Goal: Task Accomplishment & Management: Manage account settings

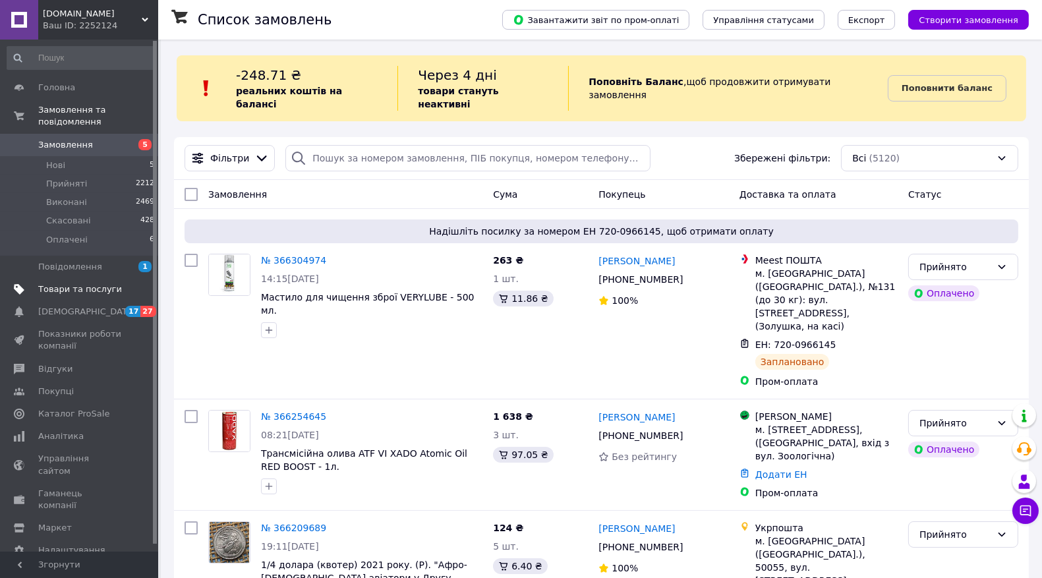
click at [84, 283] on span "Товари та послуги" at bounding box center [80, 289] width 84 height 12
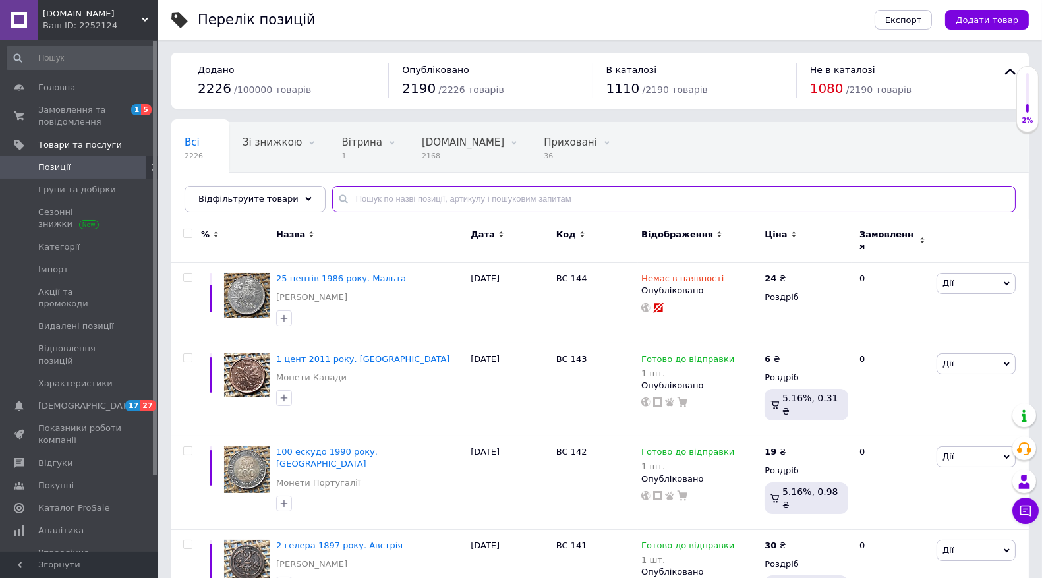
click at [399, 194] on input "text" at bounding box center [673, 199] width 683 height 26
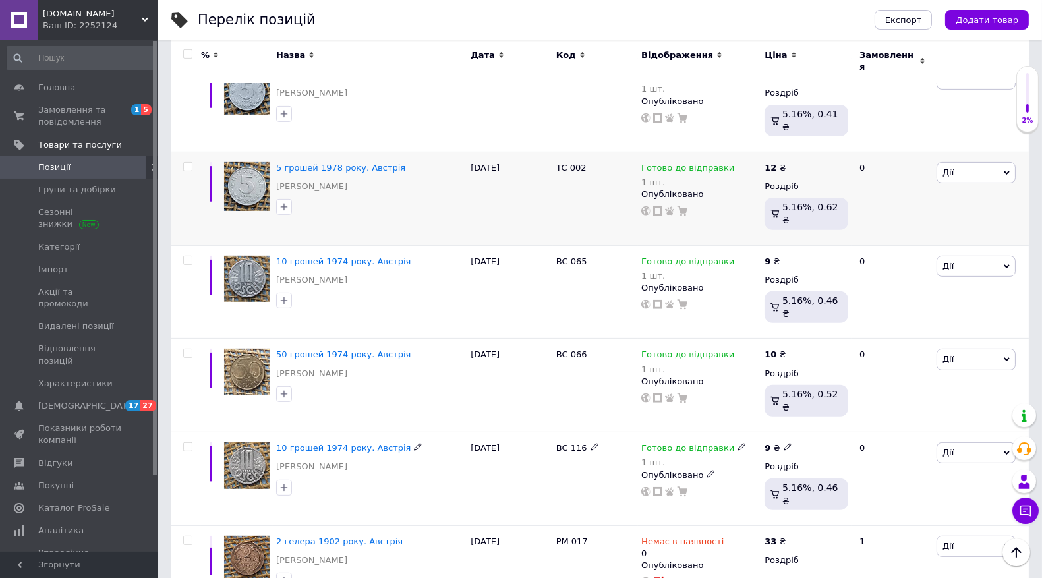
scroll to position [970, 0]
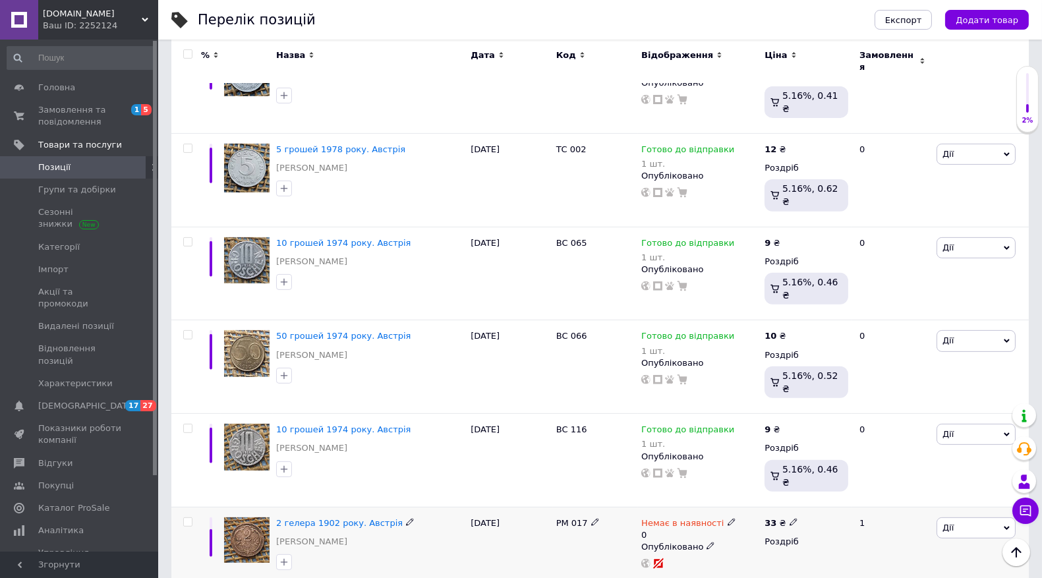
type input "[GEOGRAPHIC_DATA]"
click at [970, 517] on span "Дії" at bounding box center [975, 527] width 79 height 21
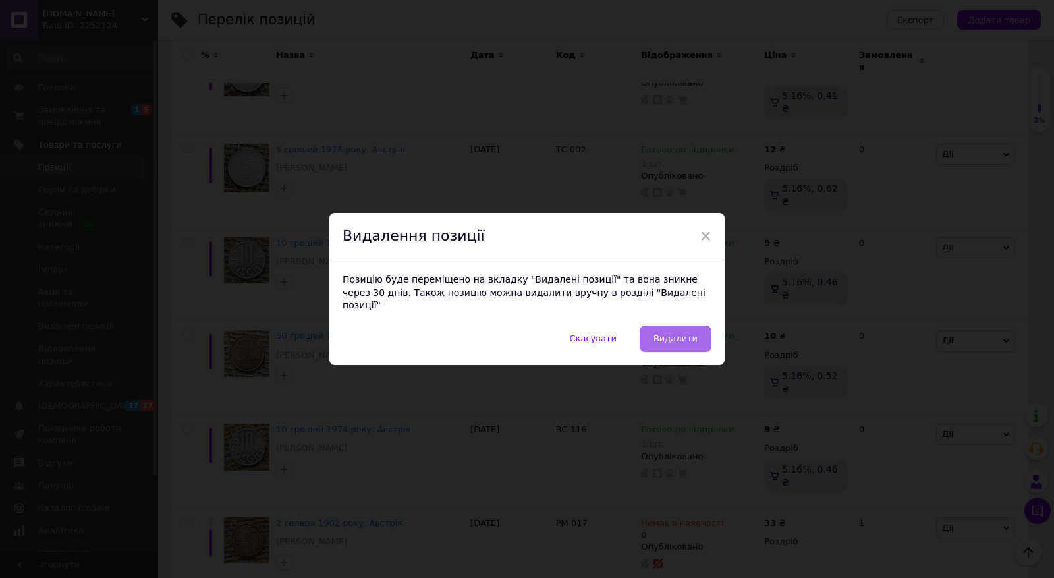
click at [674, 337] on span "Видалити" at bounding box center [676, 338] width 44 height 10
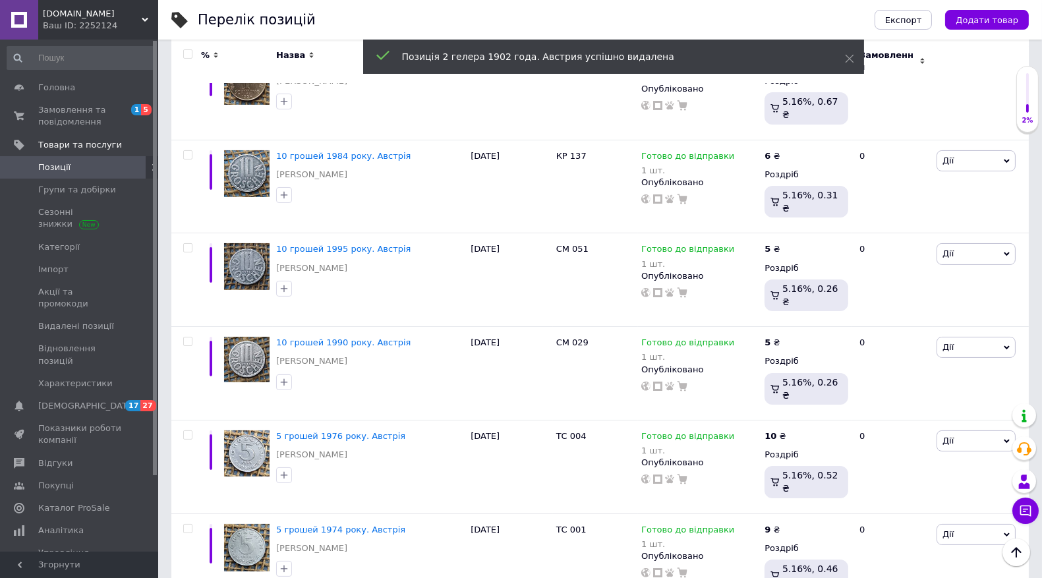
scroll to position [304, 0]
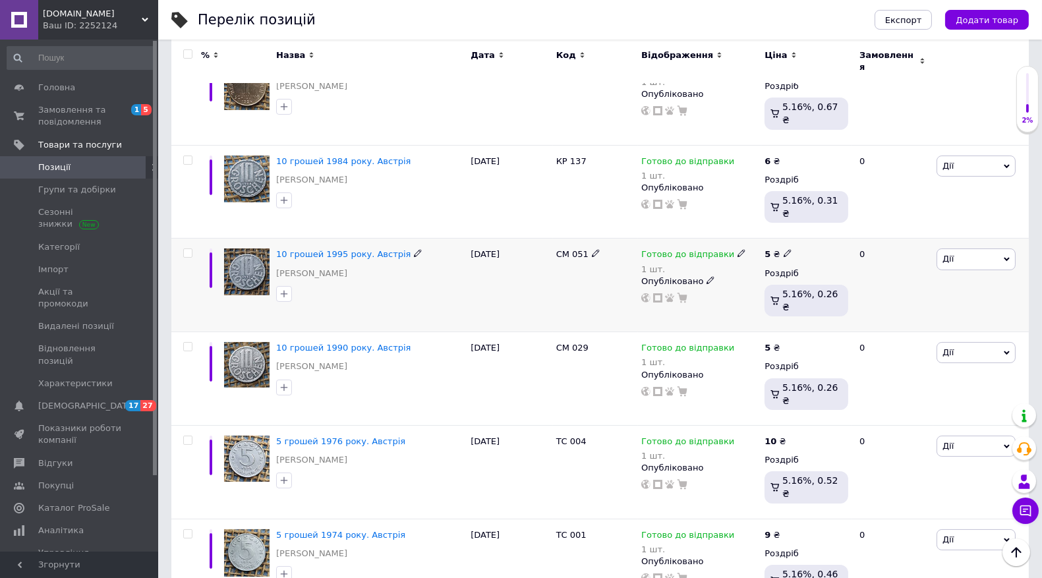
click at [971, 248] on span "Дії" at bounding box center [975, 258] width 79 height 21
click at [891, 312] on li "Копіювати" at bounding box center [927, 321] width 175 height 18
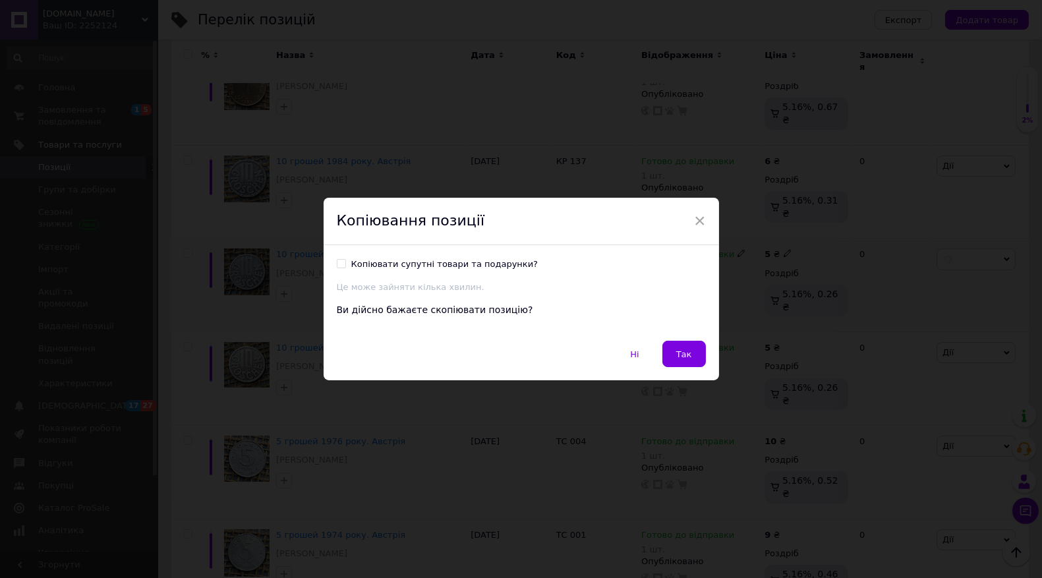
scroll to position [270, 0]
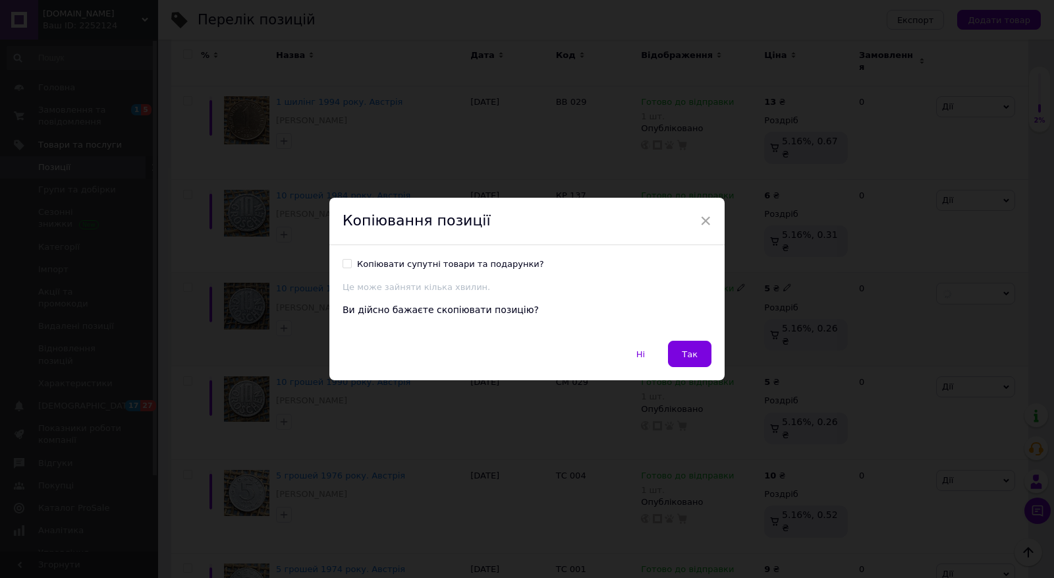
click at [343, 262] on input "Копіювати супутні товари та подарунки?" at bounding box center [347, 263] width 9 height 9
checkbox input "true"
click at [689, 353] on span "Так" at bounding box center [690, 354] width 16 height 10
